Goal: Find specific page/section: Find specific page/section

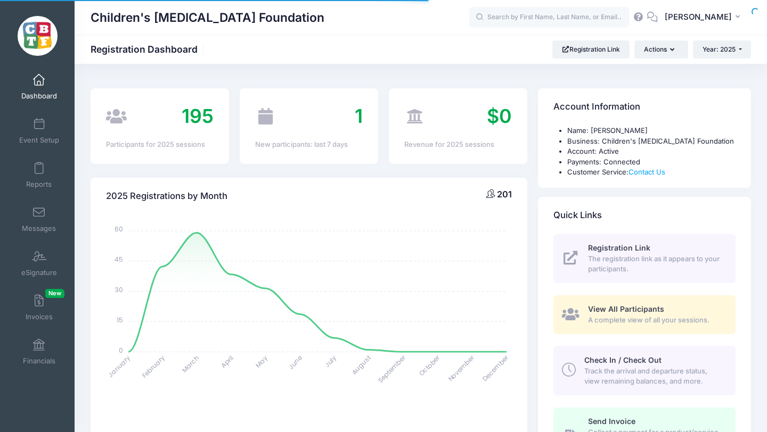
select select
click at [563, 14] on input "text" at bounding box center [549, 17] width 160 height 21
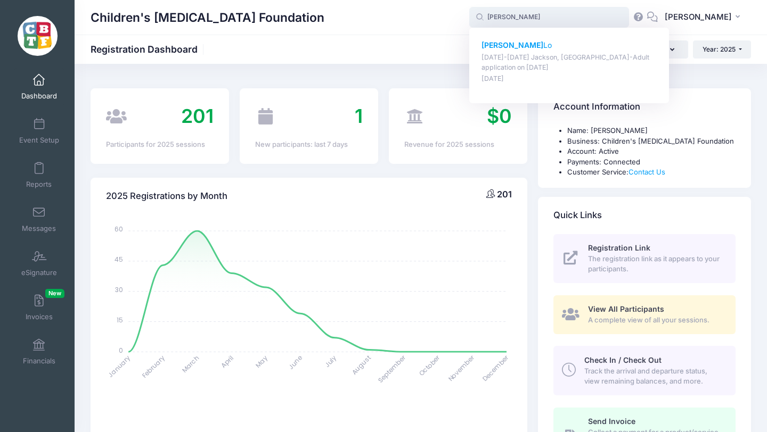
click at [527, 44] on strong "[PERSON_NAME]" at bounding box center [512, 44] width 62 height 9
type input "[PERSON_NAME] ([DATE]-[DATE] [PERSON_NAME], [GEOGRAPHIC_DATA]-Adult application…"
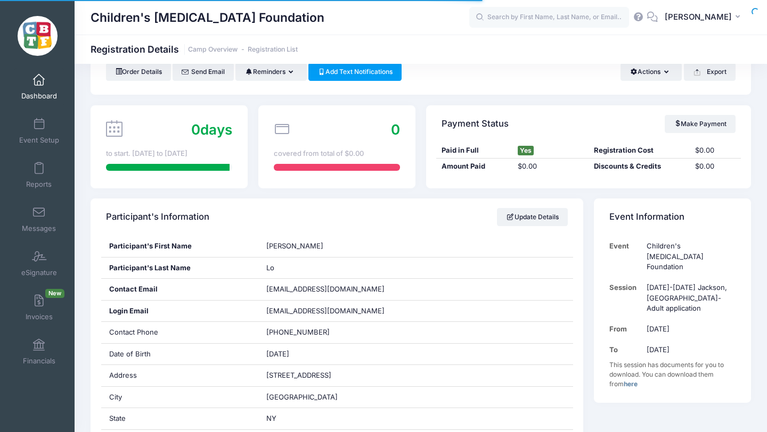
scroll to position [59, 0]
